Goal: Transaction & Acquisition: Obtain resource

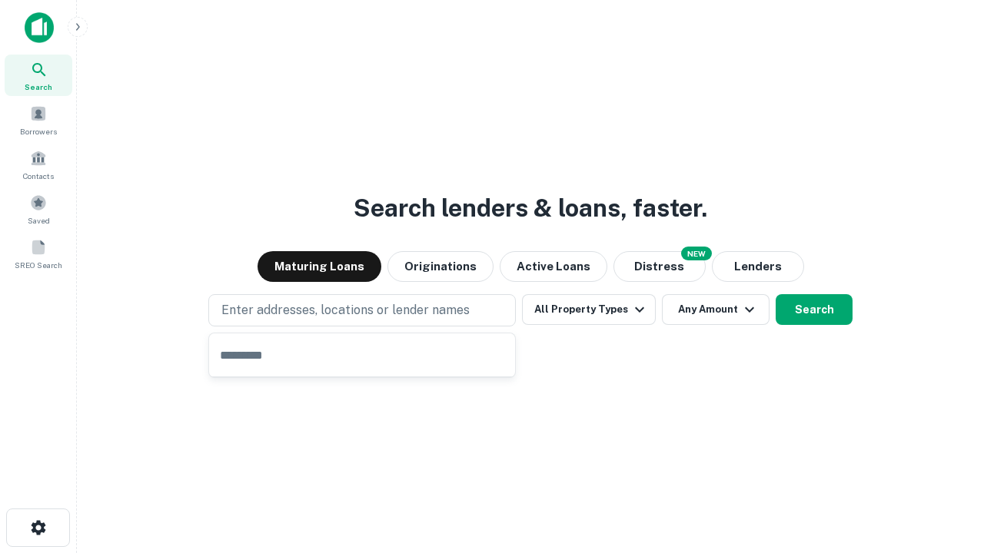
type input "**********"
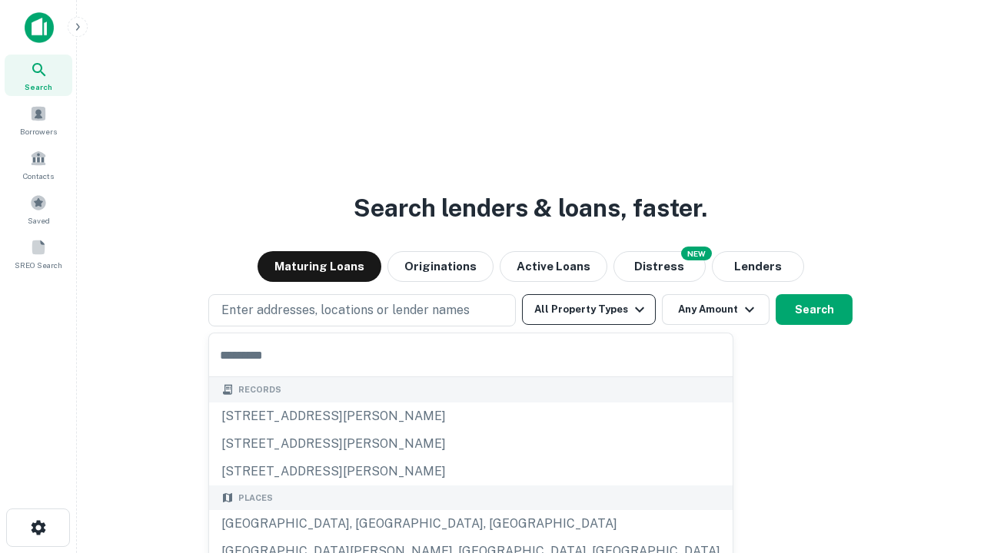
click at [589, 310] on button "All Property Types" at bounding box center [589, 309] width 134 height 31
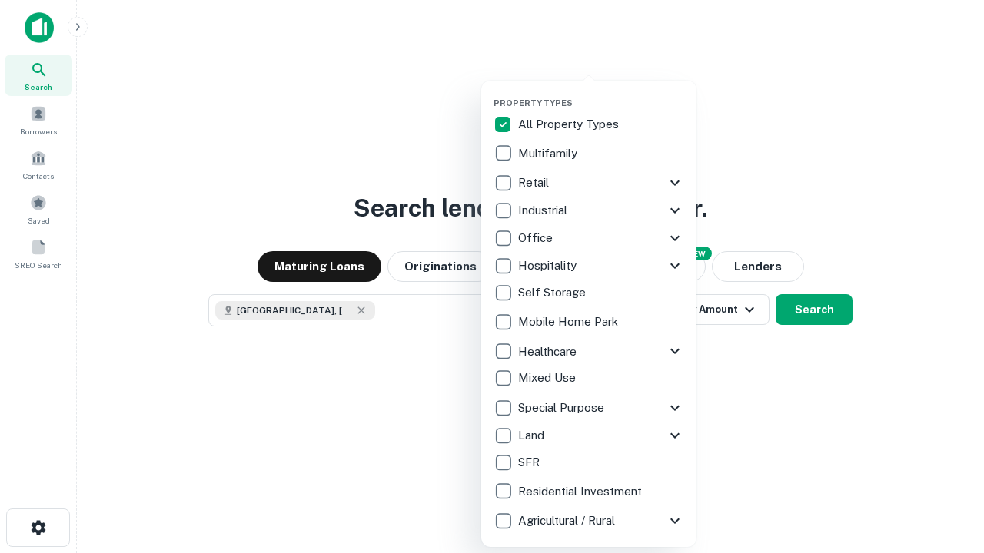
click at [601, 93] on button "button" at bounding box center [600, 93] width 215 height 1
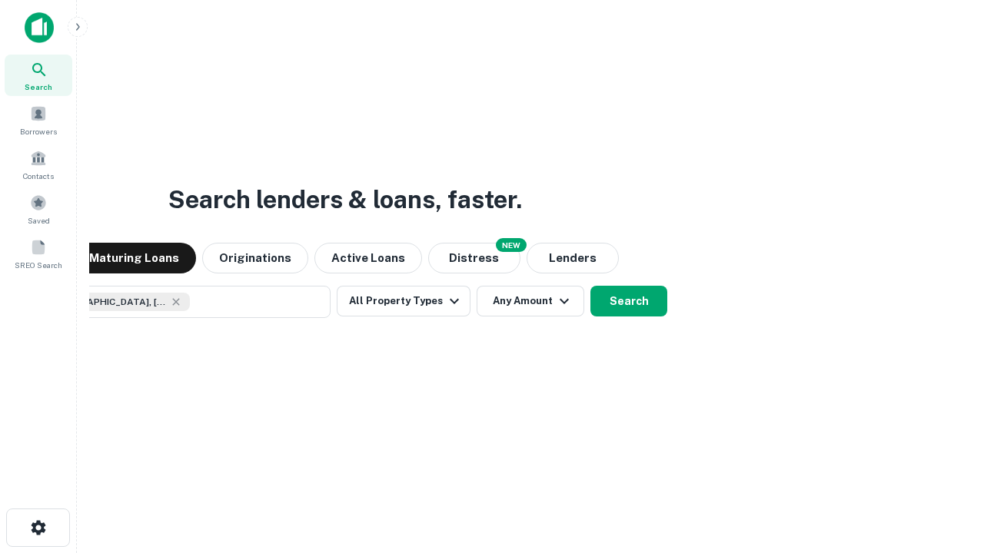
scroll to position [25, 0]
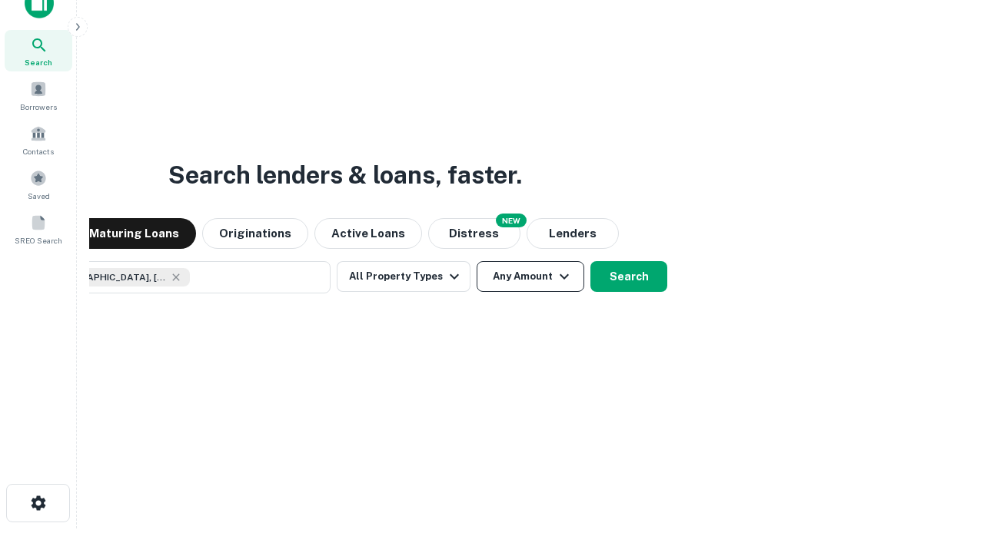
click at [476, 261] on button "Any Amount" at bounding box center [530, 276] width 108 height 31
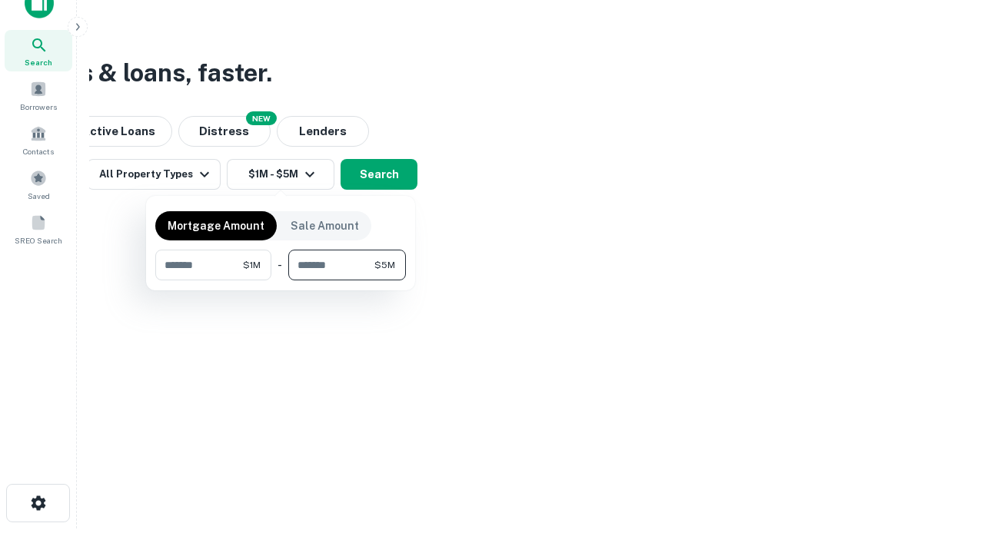
type input "*******"
click at [281, 281] on button "button" at bounding box center [280, 281] width 251 height 1
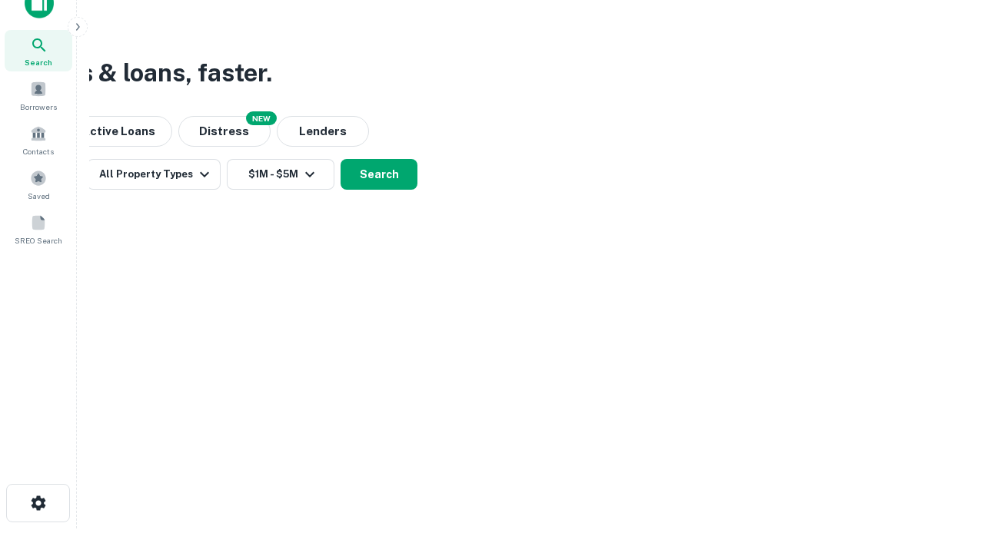
scroll to position [25, 0]
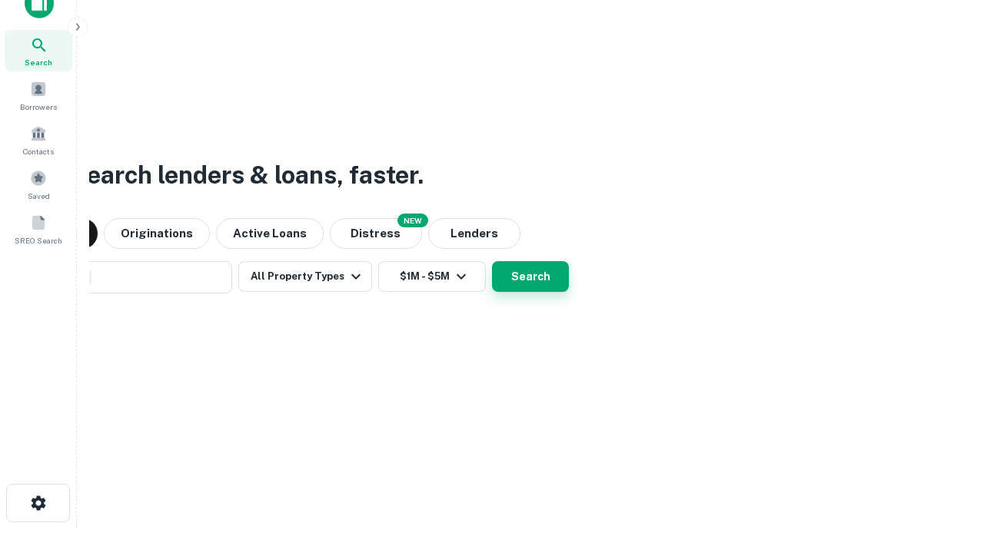
click at [492, 261] on button "Search" at bounding box center [530, 276] width 77 height 31
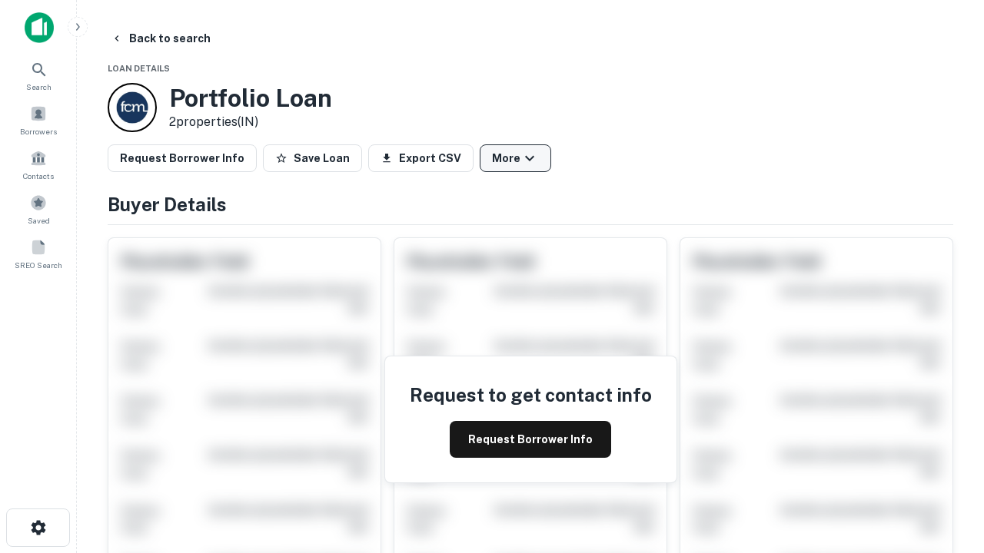
click at [515, 158] on button "More" at bounding box center [515, 158] width 71 height 28
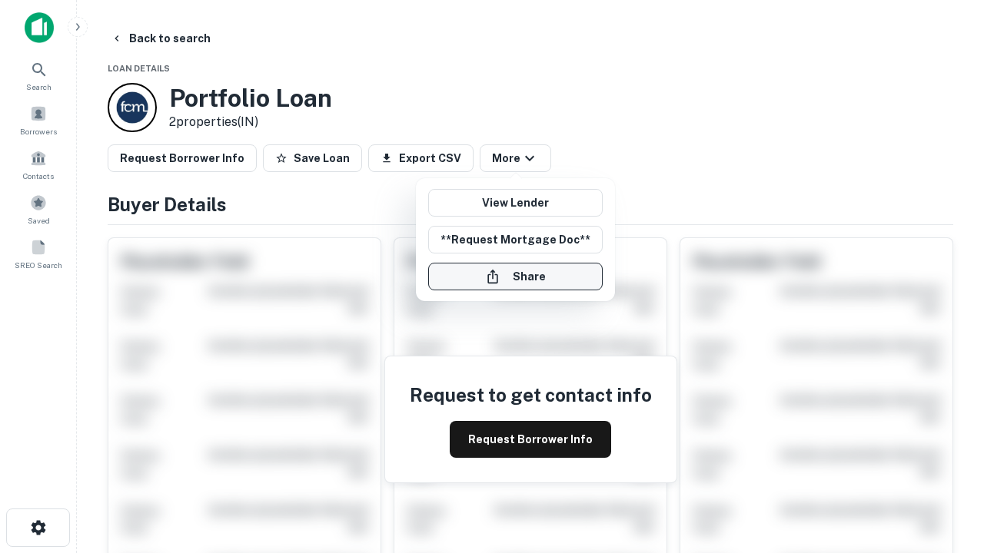
click at [515, 277] on button "Share" at bounding box center [515, 277] width 174 height 28
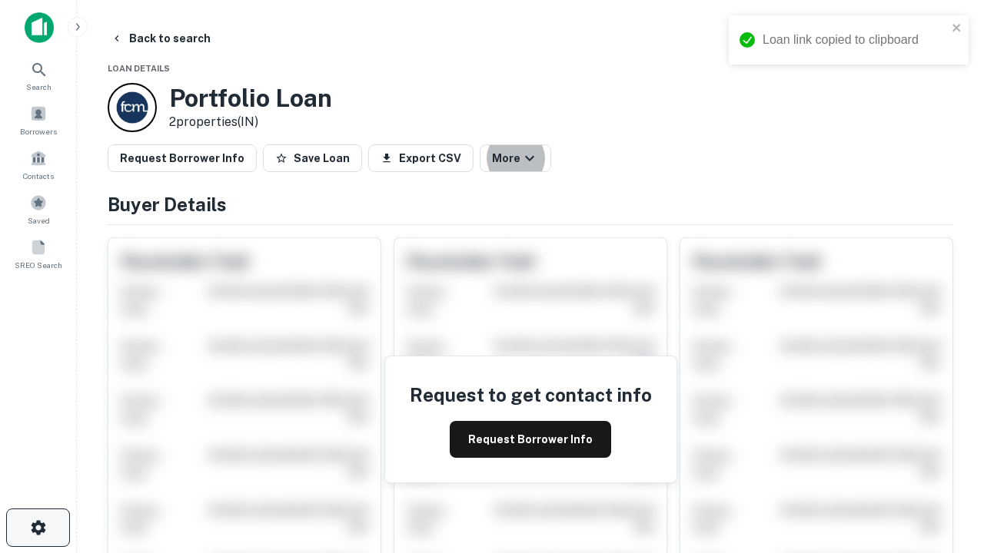
click at [38, 528] on icon "button" at bounding box center [38, 528] width 18 height 18
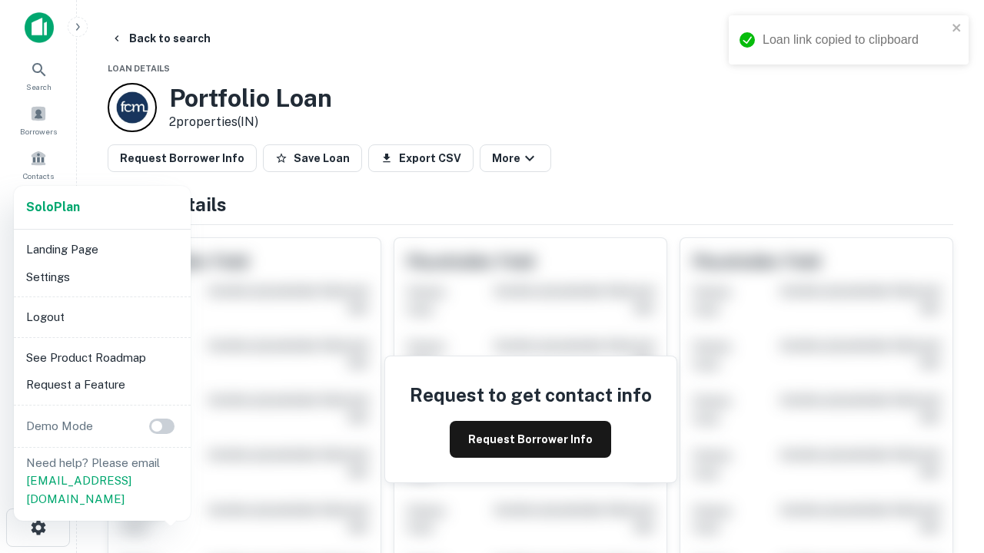
click at [101, 317] on li "Logout" at bounding box center [102, 318] width 164 height 28
